Goal: Communication & Community: Answer question/provide support

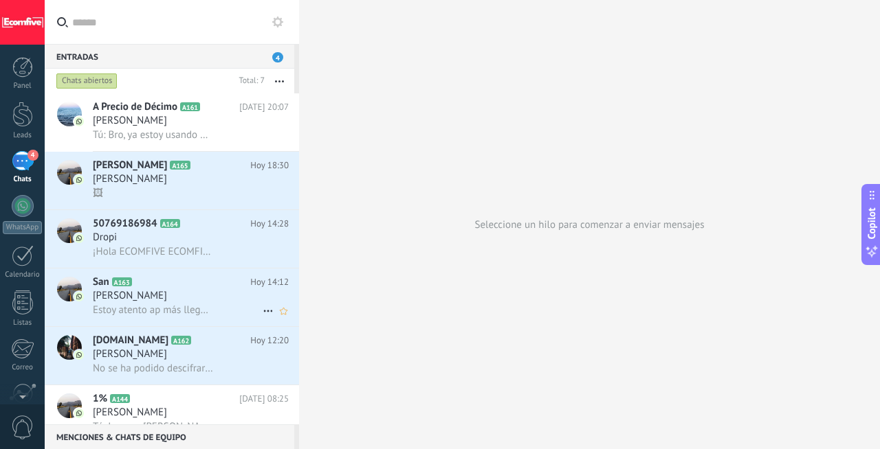
click at [208, 303] on div "[PERSON_NAME]" at bounding box center [191, 296] width 196 height 14
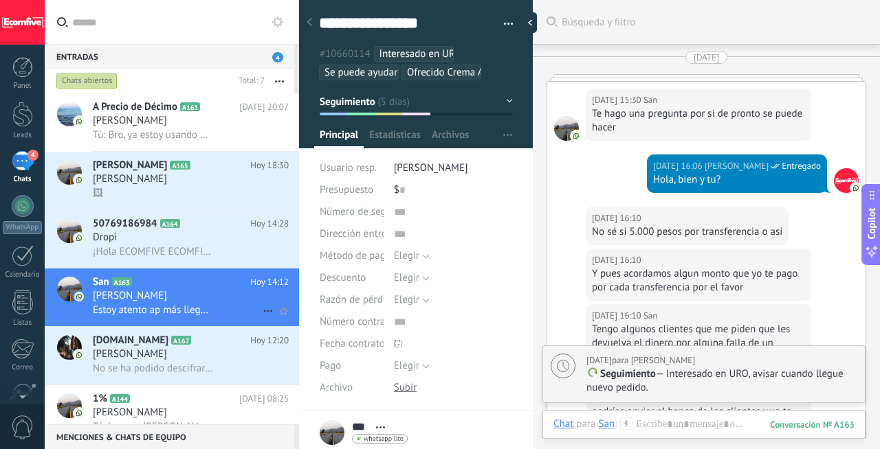
scroll to position [3151, 0]
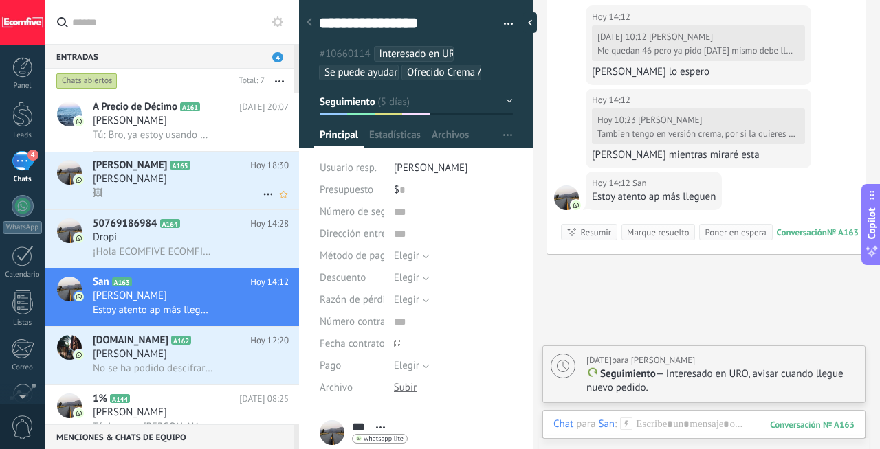
click at [194, 168] on icon at bounding box center [201, 166] width 14 height 14
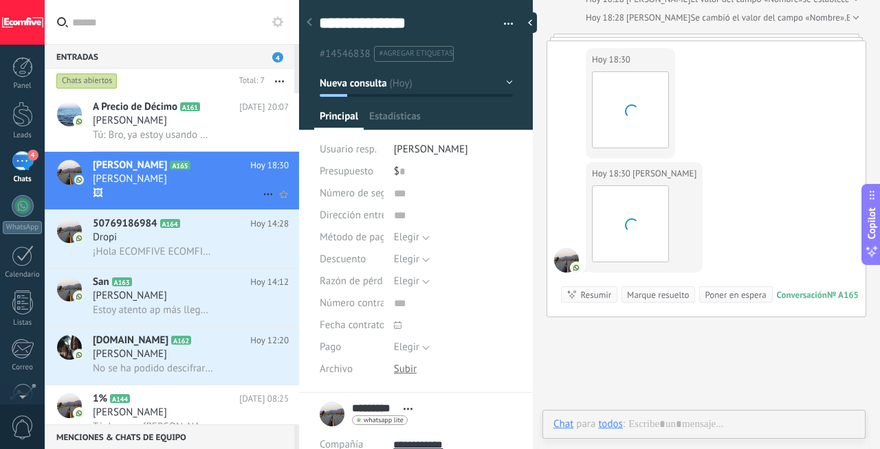
scroll to position [14, 0]
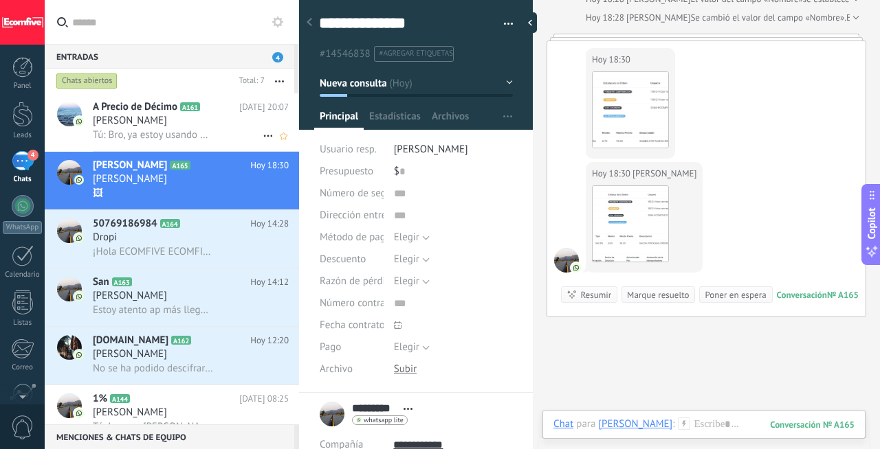
click at [188, 131] on span "Tú: Bro, ya estoy usando ECOM SCANNER y ya se estan cargando automaticamente la…" at bounding box center [153, 135] width 120 height 13
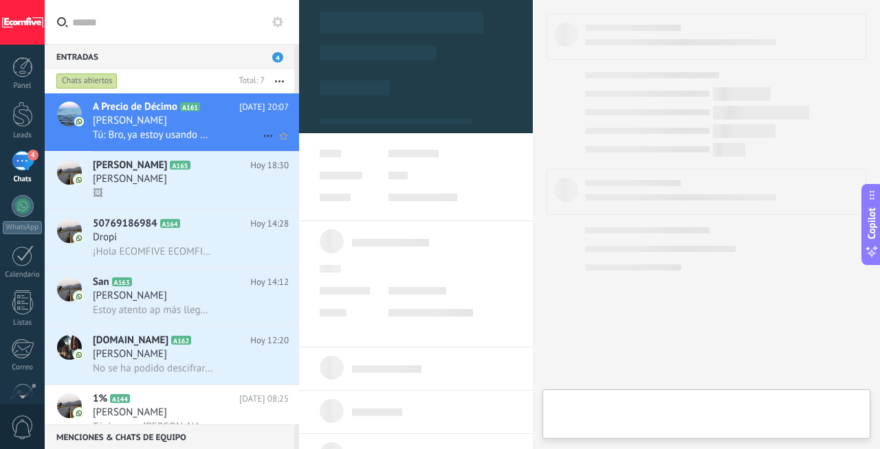
type textarea "***"
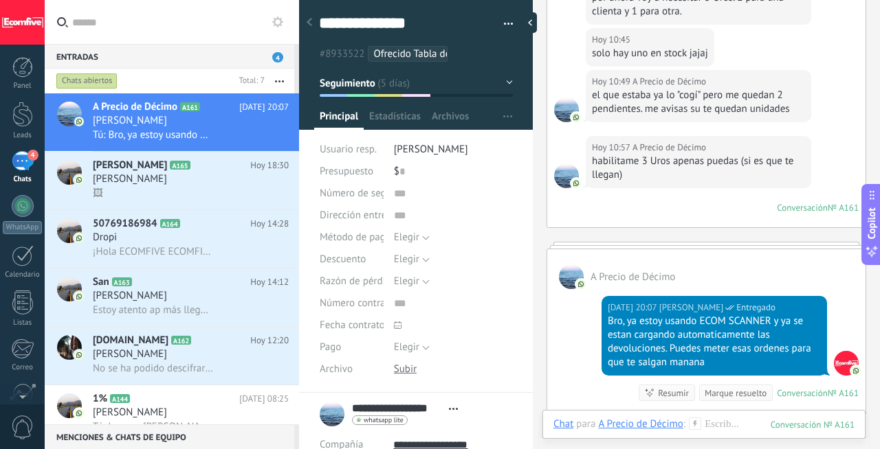
scroll to position [2497, 0]
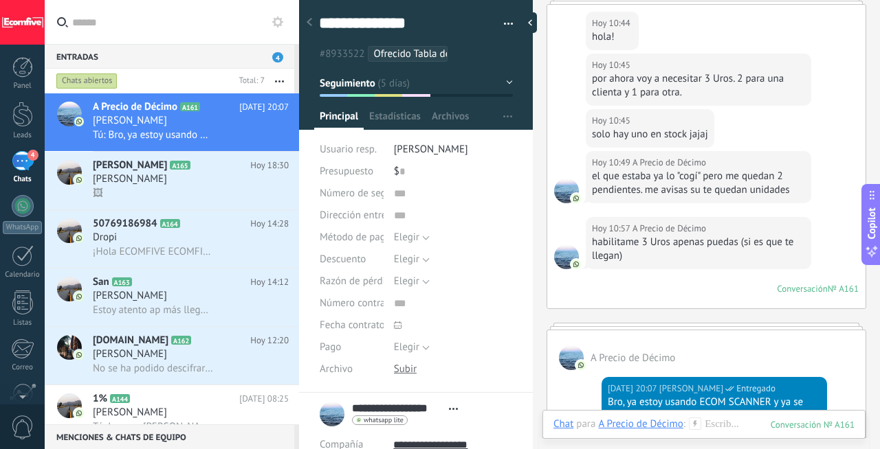
click at [702, 236] on div "habilitame 3 Uros apenas puedas (si es que te llegan)" at bounding box center [698, 249] width 213 height 27
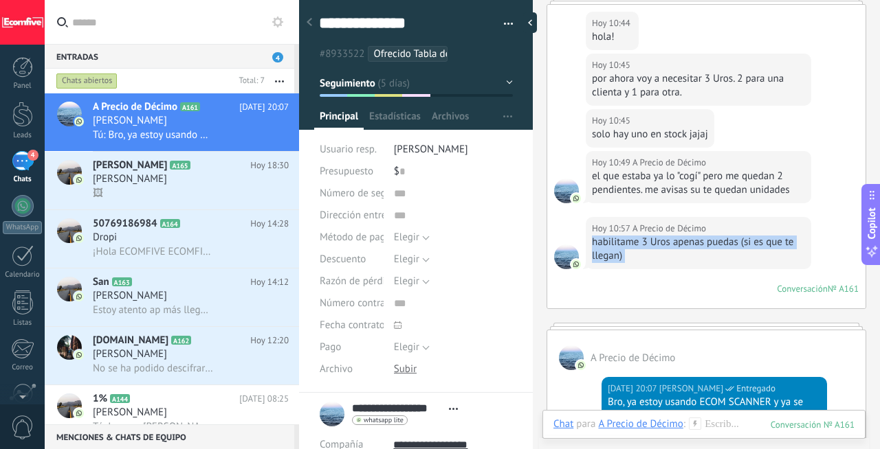
click at [702, 236] on div "habilitame 3 Uros apenas puedas (si es que te llegan)" at bounding box center [698, 249] width 213 height 27
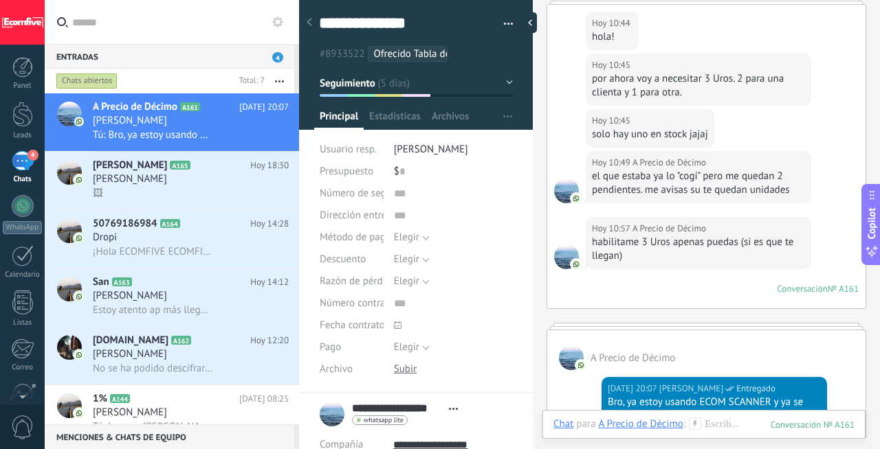
click at [677, 185] on div "el que estaba ya lo "cogí" pero me quedan 2 pendientes. me avisas su te quedan …" at bounding box center [698, 183] width 213 height 27
click at [647, 176] on div "el que estaba ya lo "cogí" pero me quedan 2 pendientes. me avisas su te quedan …" at bounding box center [698, 183] width 213 height 27
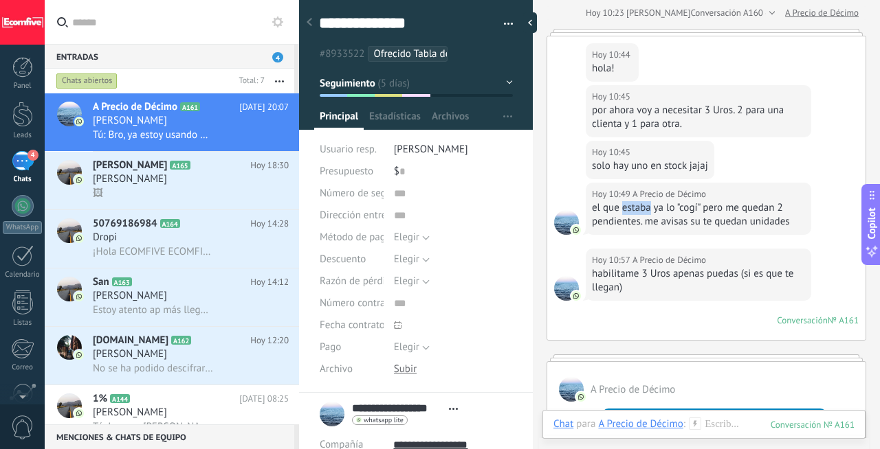
scroll to position [2462, 0]
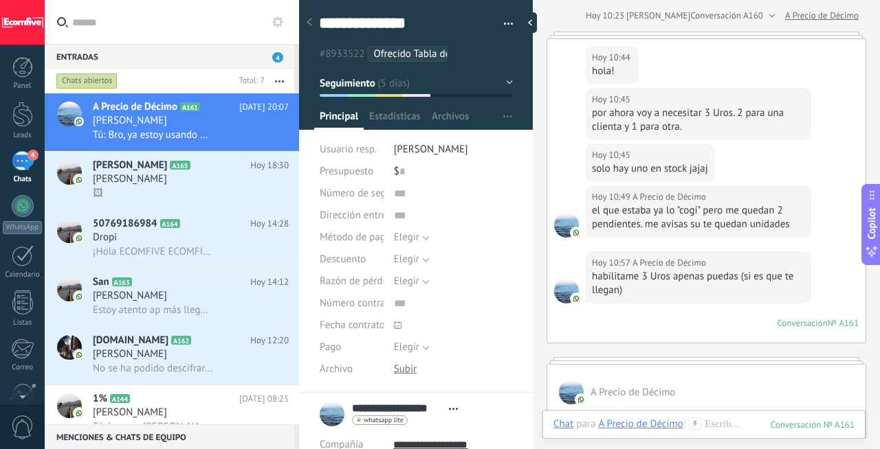
click at [655, 163] on div "solo hay uno en stock jajaj" at bounding box center [650, 169] width 116 height 14
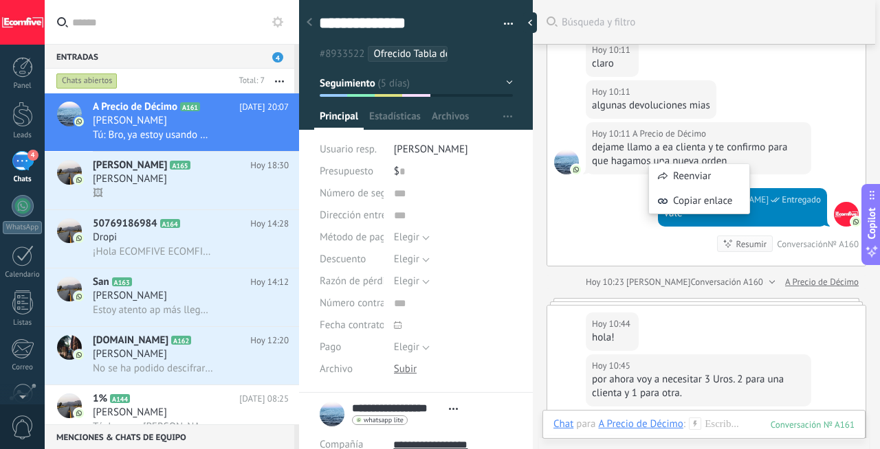
scroll to position [2180, 0]
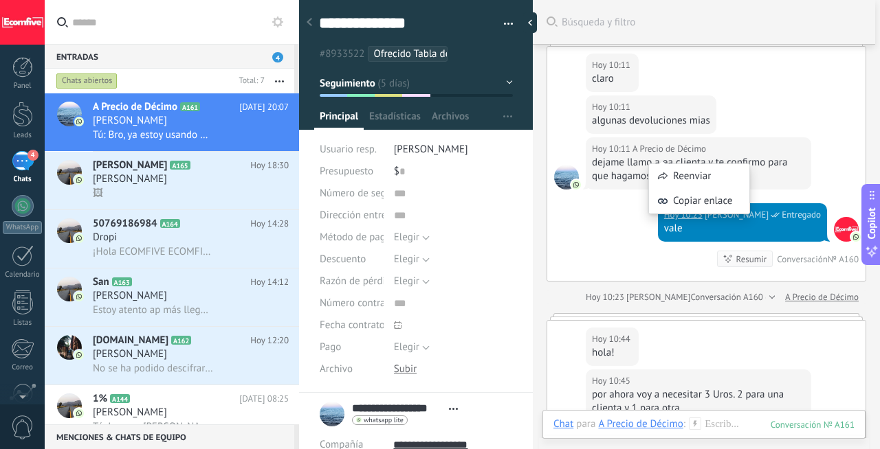
click at [698, 101] on div "[DATE] 10:11 A Precio de Décimo" at bounding box center [651, 107] width 118 height 14
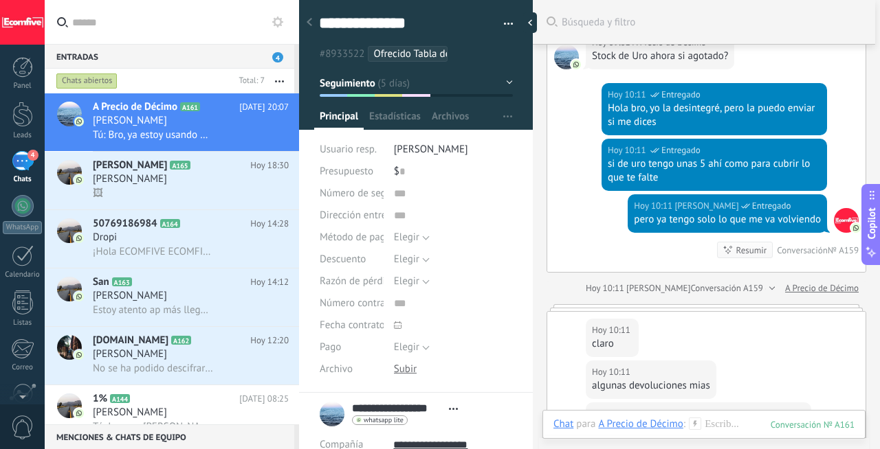
scroll to position [1787, 0]
